Goal: Information Seeking & Learning: Learn about a topic

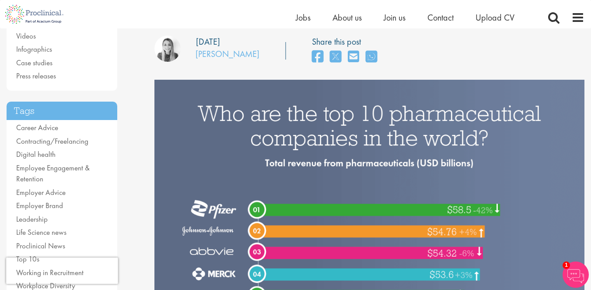
scroll to position [128, 0]
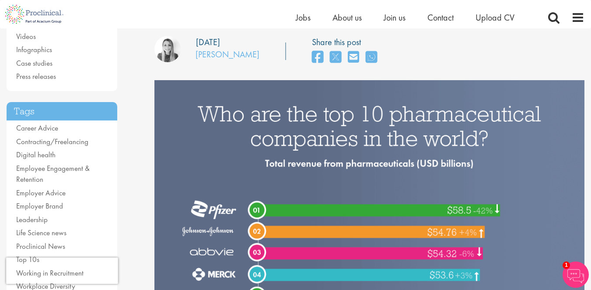
click at [56, 122] on div "Tags Career Advice Contracting/Freelancing Digital health Employee Engagement &…" at bounding box center [62, 201] width 111 height 199
click at [55, 125] on link "Career Advice" at bounding box center [37, 128] width 42 height 10
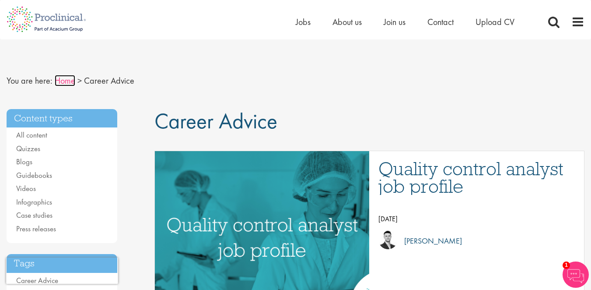
click at [62, 82] on link "Home" at bounding box center [65, 80] width 21 height 11
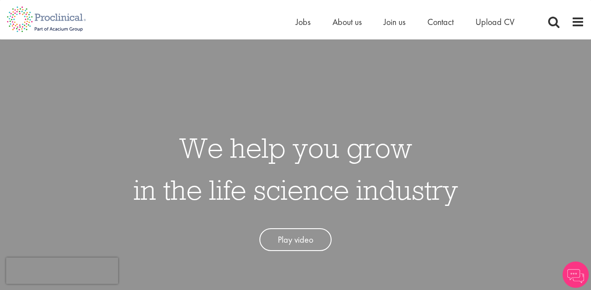
click at [297, 240] on link "Play video" at bounding box center [295, 239] width 72 height 23
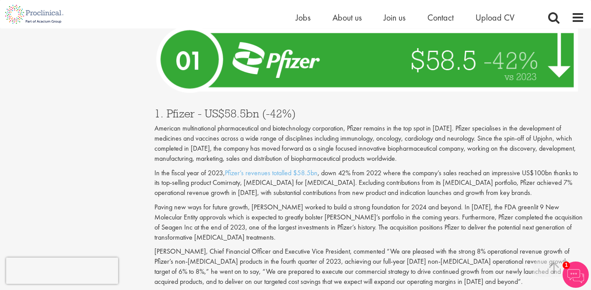
scroll to position [3127, 0]
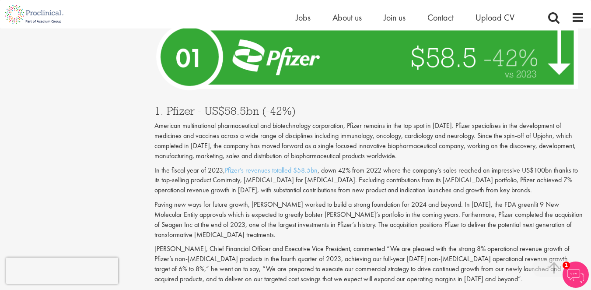
click at [299, 121] on p "American multinational pharmaceutical and biotechnology corporation, Pfizer rem…" at bounding box center [369, 141] width 430 height 40
